Goal: Information Seeking & Learning: Learn about a topic

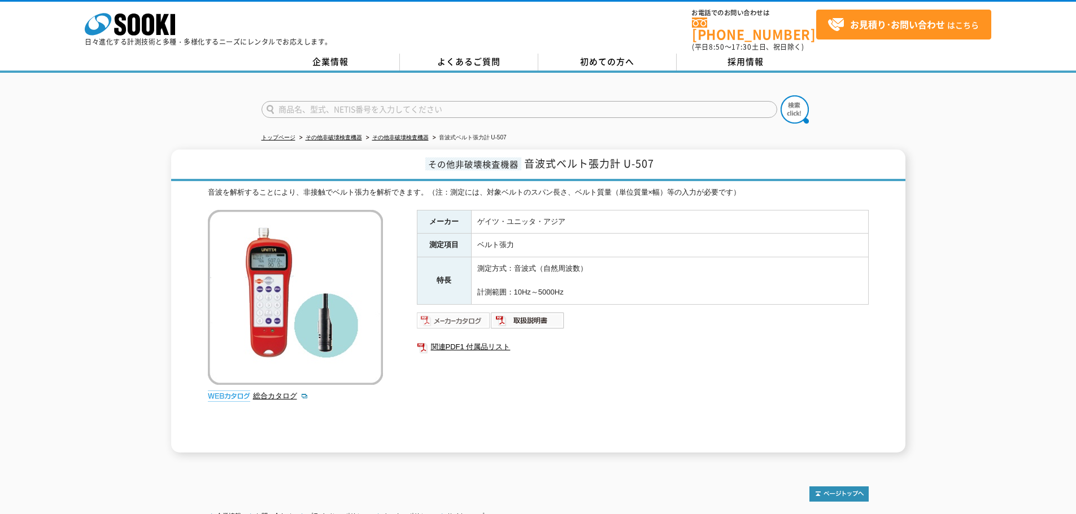
drag, startPoint x: 0, startPoint y: 0, endPoint x: 444, endPoint y: 311, distance: 541.7
click at [443, 312] on img at bounding box center [454, 321] width 74 height 18
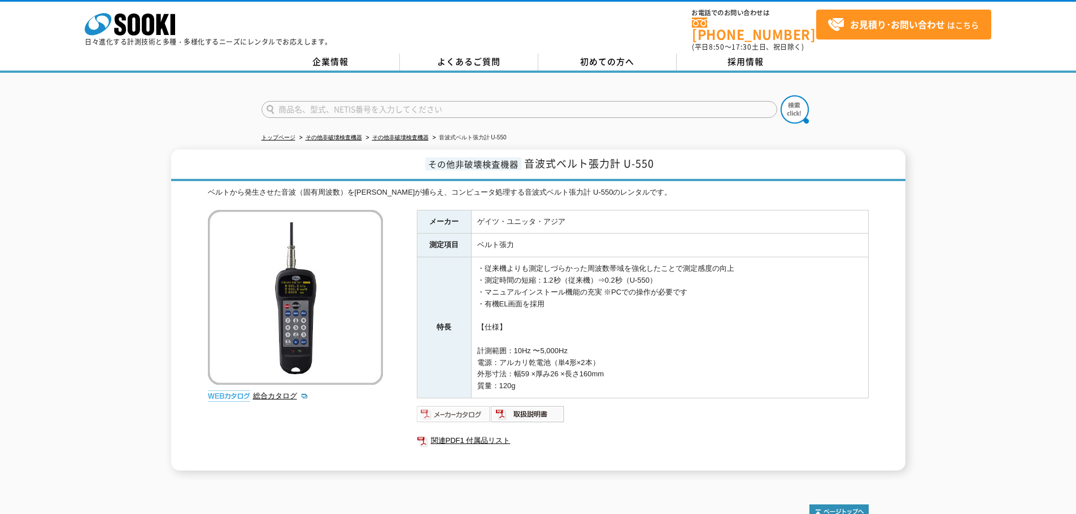
click at [475, 405] on img at bounding box center [454, 414] width 74 height 18
